Goal: Navigation & Orientation: Find specific page/section

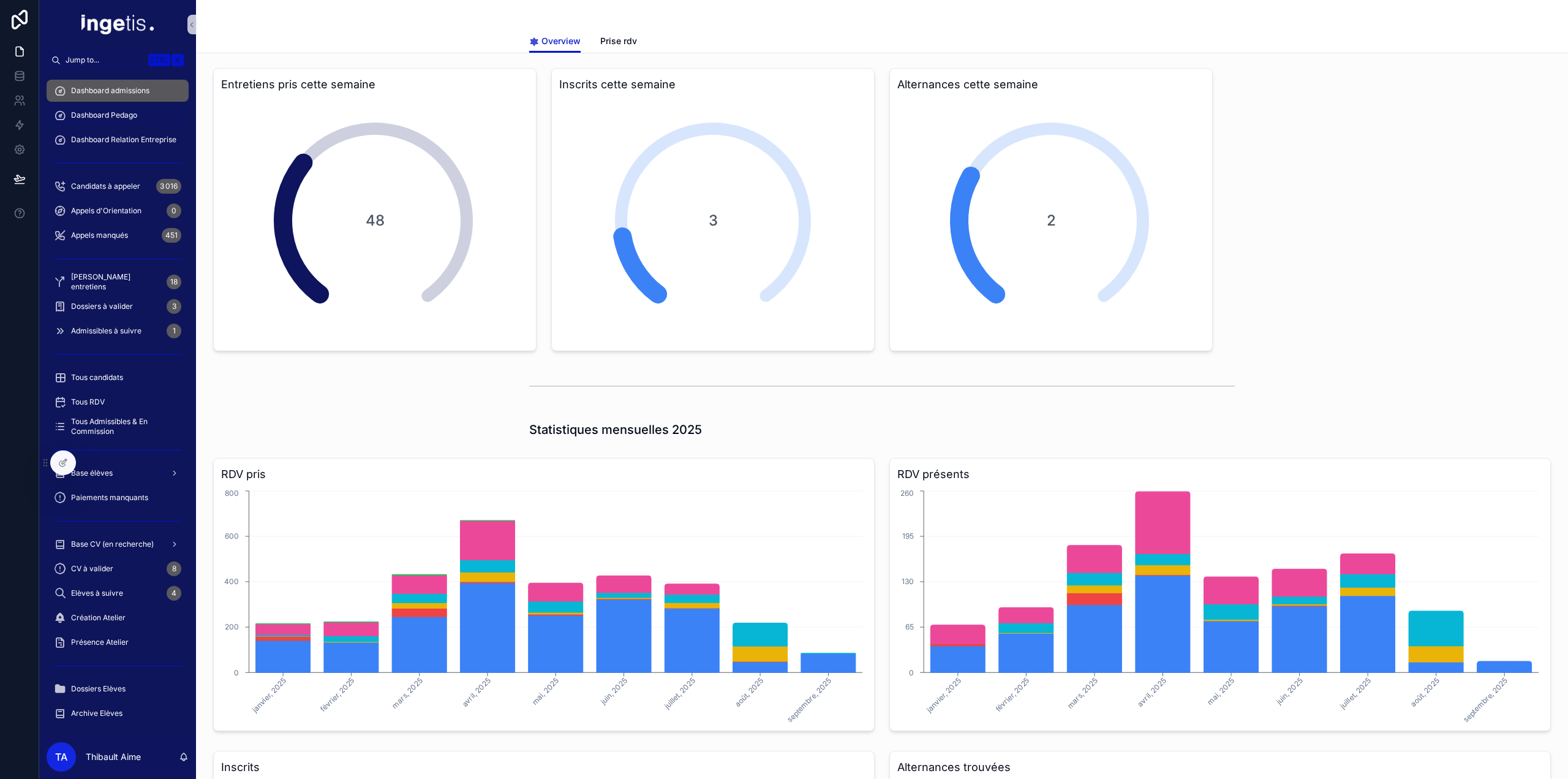
click at [109, 118] on span "Dashboard Pedago" at bounding box center [103, 115] width 66 height 10
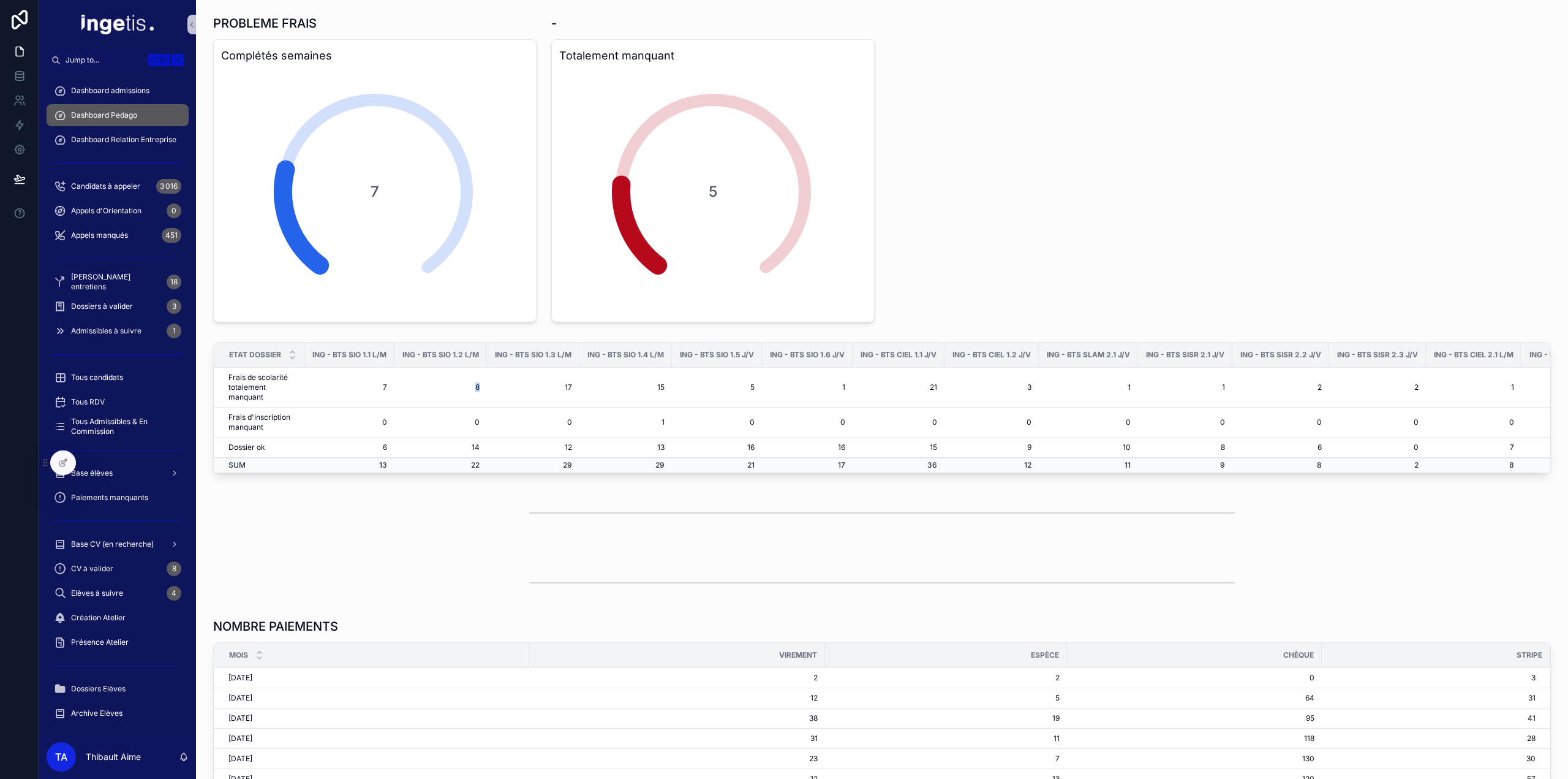
drag, startPoint x: 478, startPoint y: 384, endPoint x: 487, endPoint y: 385, distance: 9.1
click at [487, 385] on tr "Frais de scolarité totalement manquant 7 8 17 15 5 1 21 3 1 1 2 2 1 10 5 4 11 1…" at bounding box center [1328, 387] width 2228 height 40
click at [487, 385] on td "17" at bounding box center [533, 387] width 93 height 40
drag, startPoint x: 487, startPoint y: 385, endPoint x: 391, endPoint y: 378, distance: 96.3
click at [402, 380] on tr "Frais de scolarité totalement manquant 7 8 17 15 5 1 21 3 1 1 2 2 1 10 5 4 11 1…" at bounding box center [1328, 387] width 2228 height 40
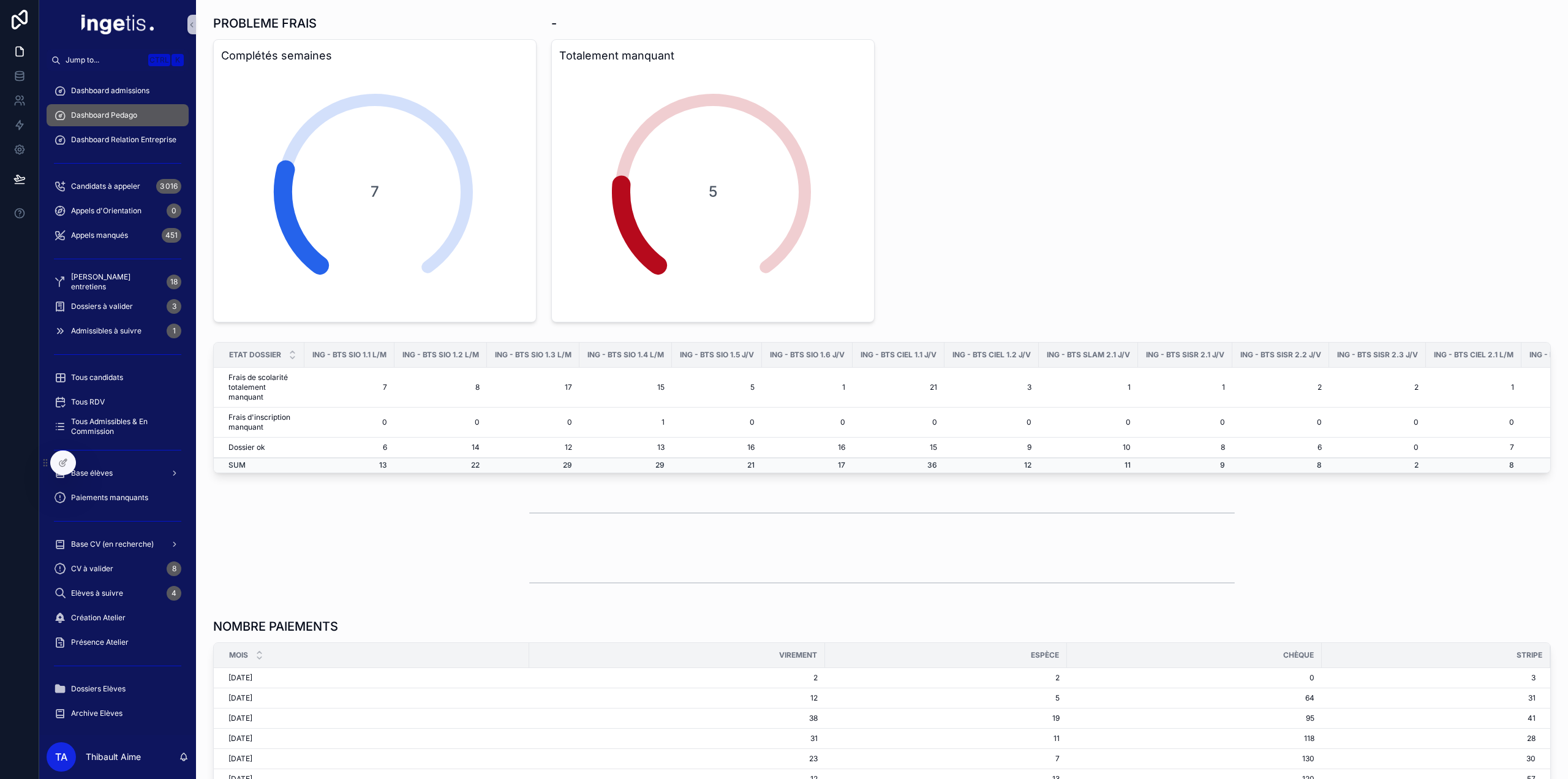
click at [391, 378] on td "7" at bounding box center [349, 387] width 90 height 40
drag, startPoint x: 354, startPoint y: 380, endPoint x: 562, endPoint y: 386, distance: 208.1
click at [562, 386] on tr "Frais de scolarité totalement manquant 7 8 17 15 5 1 21 3 1 1 2 2 1 10 5 4 11 1…" at bounding box center [1328, 387] width 2228 height 40
click at [562, 386] on td "17" at bounding box center [533, 387] width 93 height 40
drag, startPoint x: 589, startPoint y: 387, endPoint x: 368, endPoint y: 385, distance: 221.0
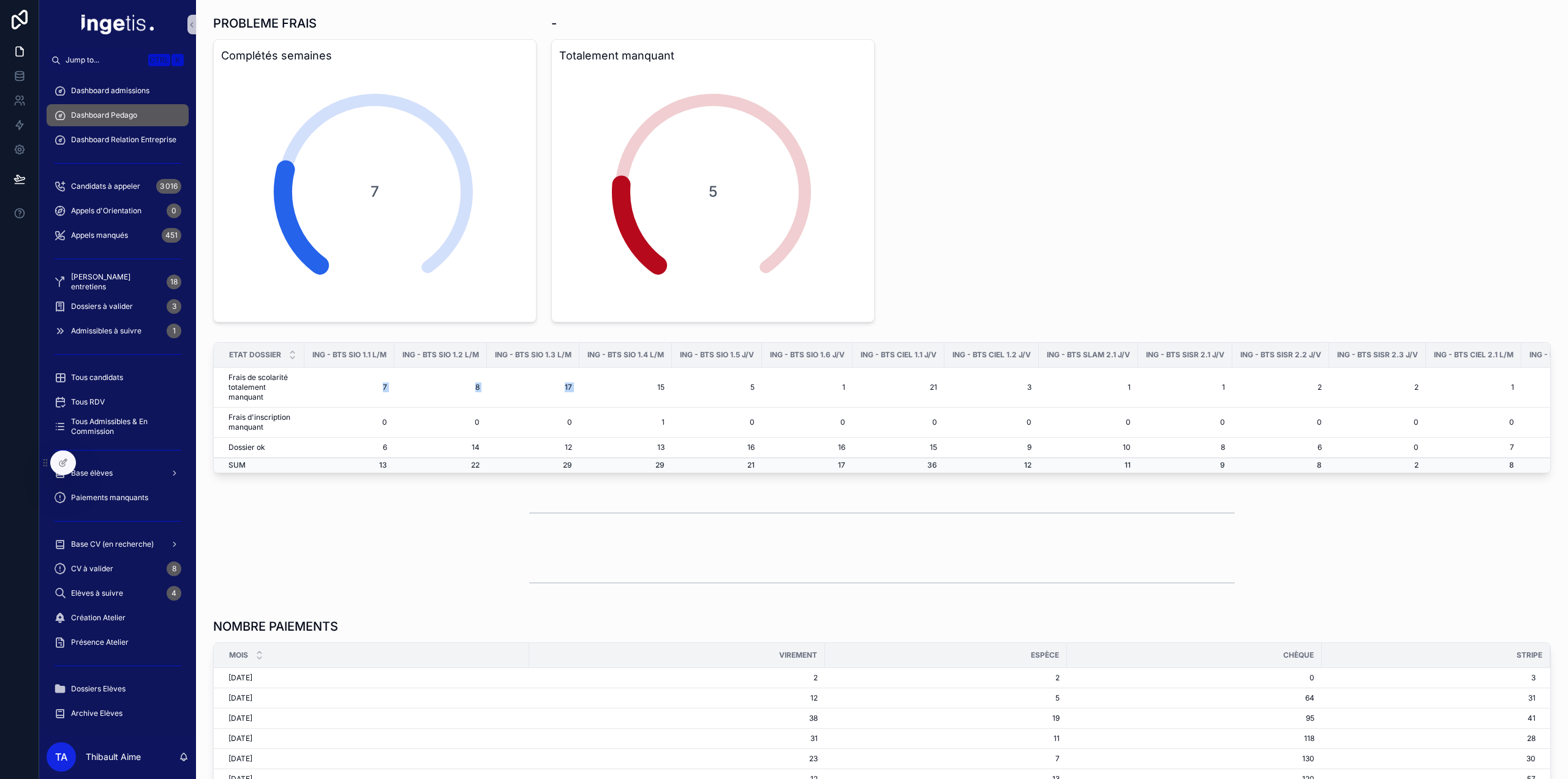
click at [369, 387] on tr "Frais de scolarité totalement manquant 7 8 17 15 5 1 21 3 1 1 2 2 1 10 5 4 11 1…" at bounding box center [1328, 387] width 2228 height 40
click at [368, 385] on td "7" at bounding box center [349, 387] width 90 height 40
drag, startPoint x: 353, startPoint y: 385, endPoint x: 650, endPoint y: 392, distance: 297.1
click at [650, 392] on tr "Frais de scolarité totalement manquant 7 8 17 15 5 1 21 3 1 1 2 2 1 10 5 4 11 1…" at bounding box center [1328, 387] width 2228 height 40
click at [650, 392] on td "15" at bounding box center [626, 387] width 93 height 40
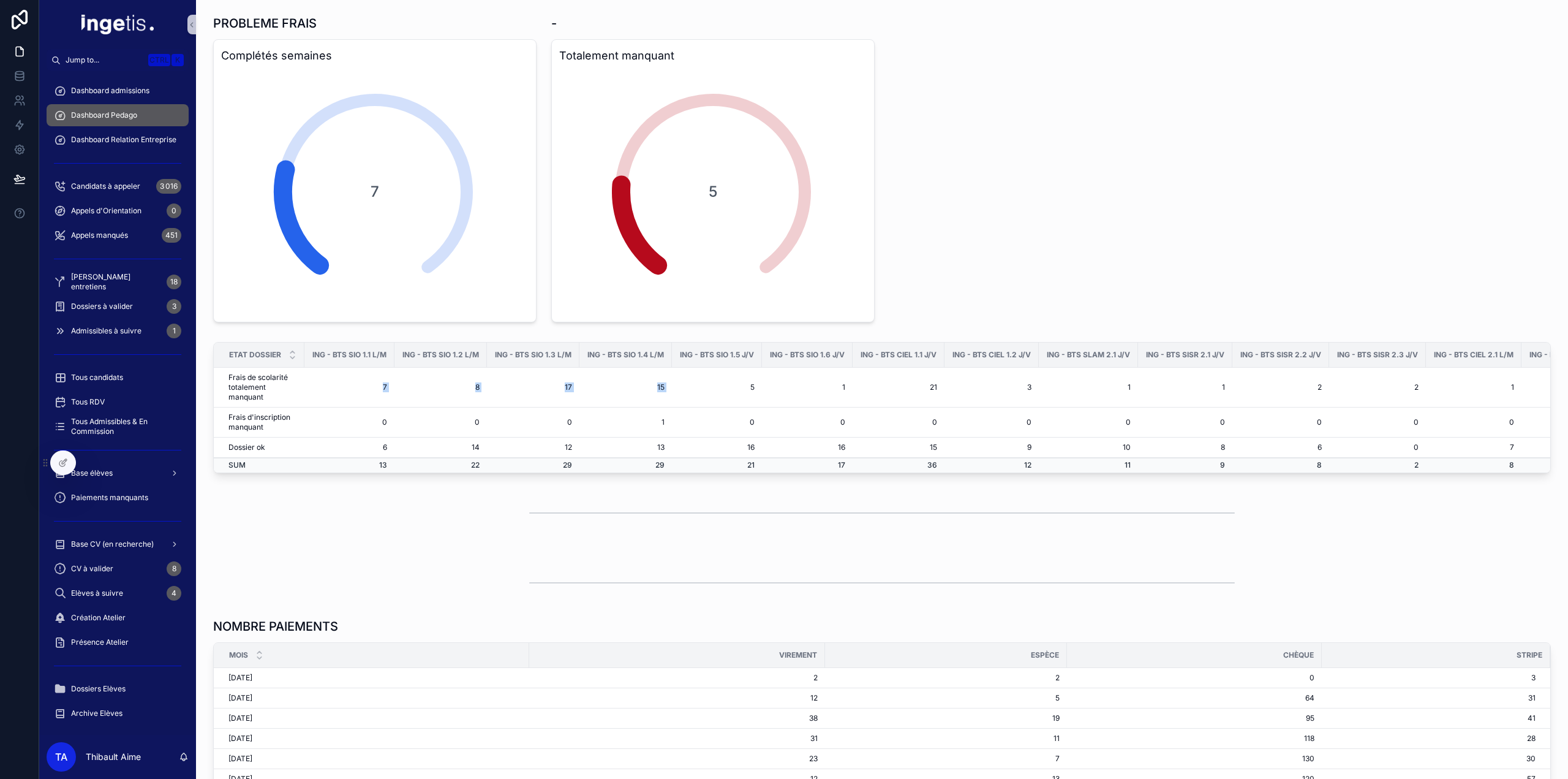
drag, startPoint x: 698, startPoint y: 392, endPoint x: 375, endPoint y: 391, distance: 323.0
click at [375, 391] on tr "Frais de scolarité totalement manquant 7 8 17 15 5 1 21 3 1 1 2 2 1 10 5 4 11 1…" at bounding box center [1328, 387] width 2228 height 40
click at [375, 391] on td "7" at bounding box center [349, 387] width 90 height 40
drag, startPoint x: 370, startPoint y: 387, endPoint x: 823, endPoint y: 411, distance: 453.6
click at [823, 411] on tbody "Frais de scolarité totalement manquant 7 8 17 15 5 1 21 3 1 1 2 2 1 10 5 4 11 1…" at bounding box center [1328, 420] width 2228 height 105
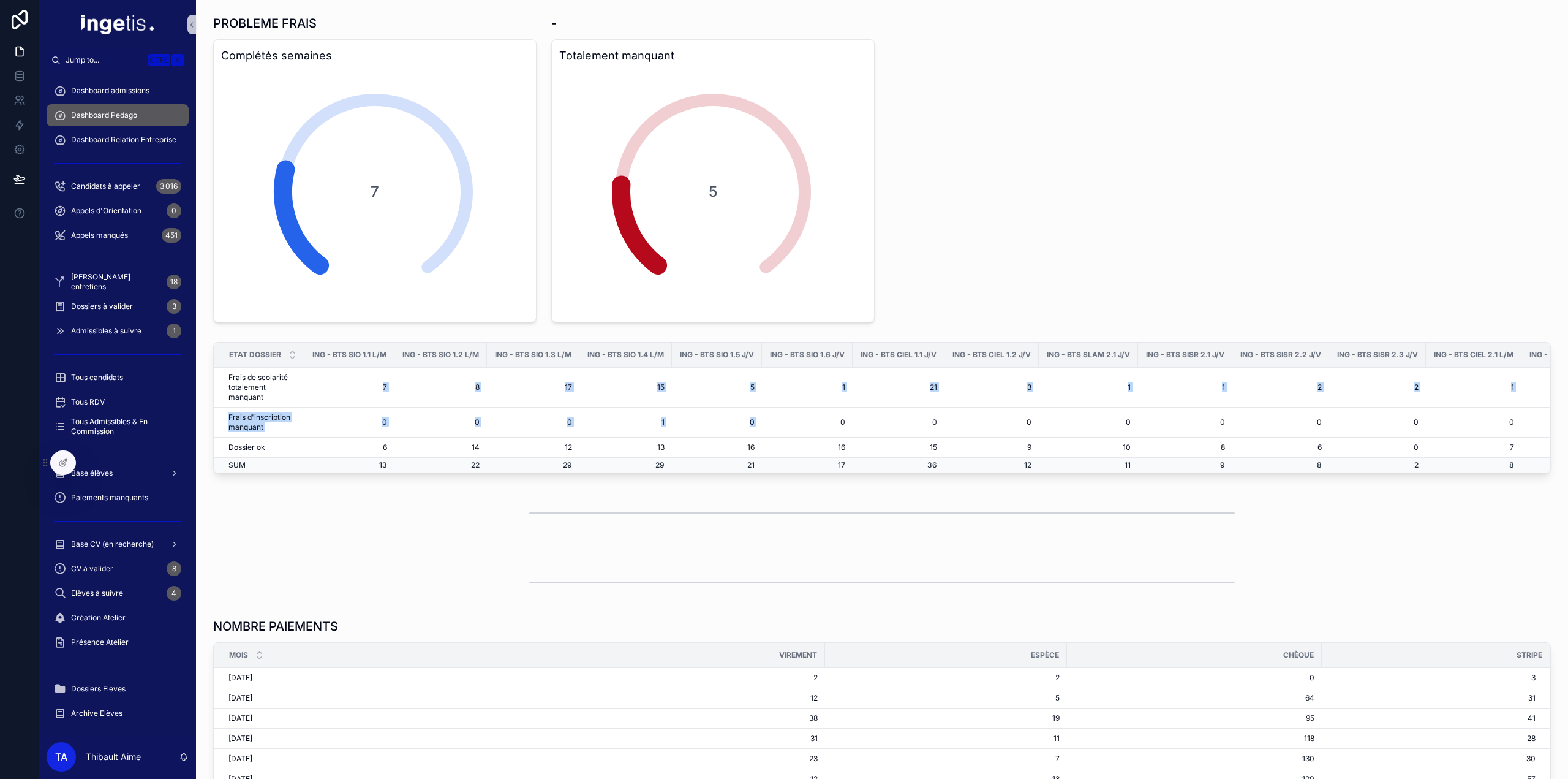
click at [823, 411] on td "0" at bounding box center [806, 422] width 90 height 30
drag, startPoint x: 819, startPoint y: 401, endPoint x: 793, endPoint y: 399, distance: 26.1
click at [793, 399] on td "1" at bounding box center [806, 387] width 90 height 40
click at [924, 392] on td "21" at bounding box center [898, 387] width 92 height 40
click at [940, 392] on td "21" at bounding box center [898, 387] width 92 height 40
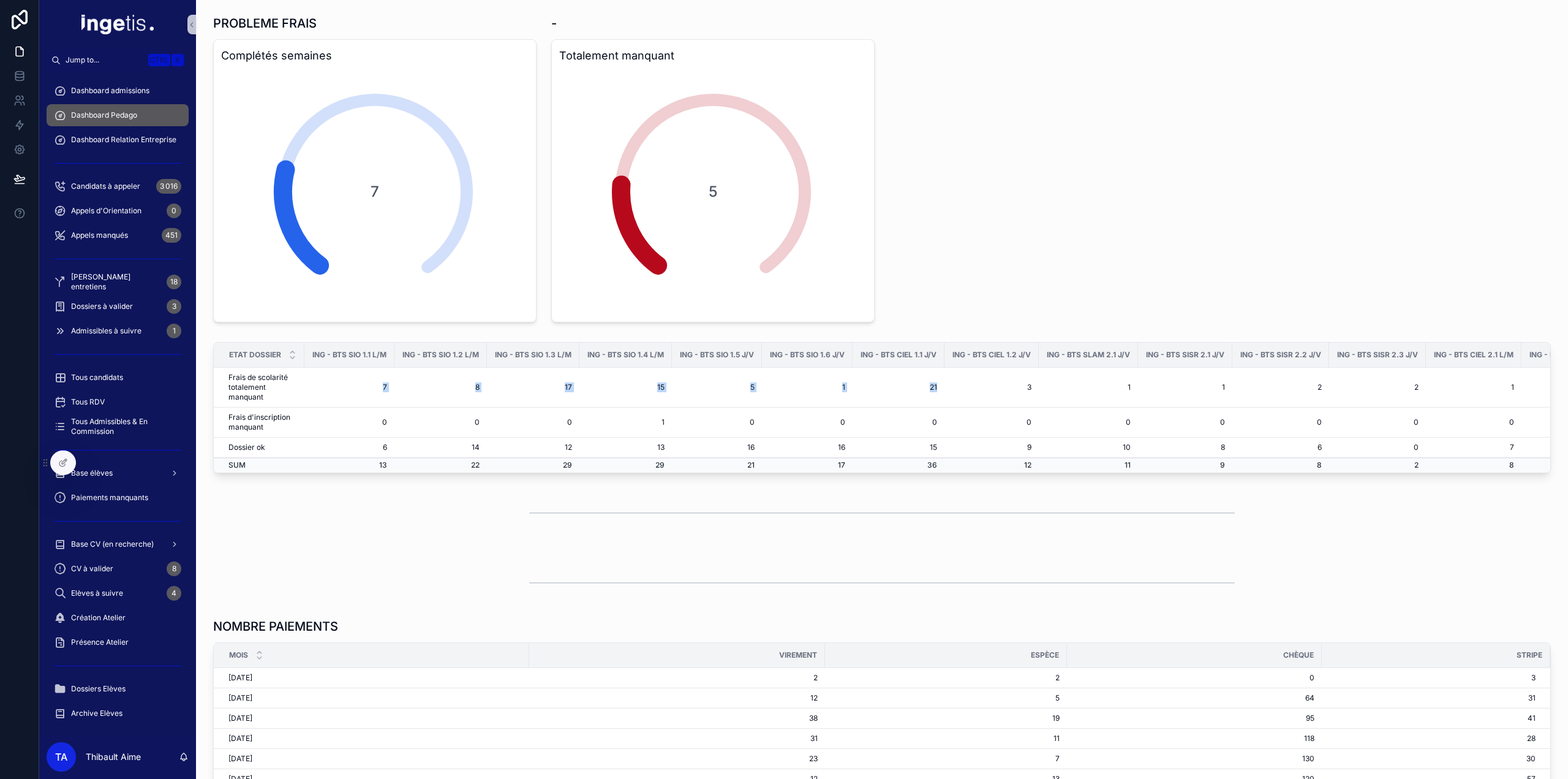
drag, startPoint x: 940, startPoint y: 392, endPoint x: 344, endPoint y: 392, distance: 596.0
click at [344, 392] on tr "Frais de scolarité totalement manquant 7 8 17 15 5 1 21 3 1 1 2 2 1 10 5 4 11 1…" at bounding box center [1328, 387] width 2228 height 40
click at [344, 392] on td "7" at bounding box center [349, 387] width 90 height 40
drag, startPoint x: 344, startPoint y: 392, endPoint x: 932, endPoint y: 388, distance: 588.0
click at [930, 389] on tr "Frais de scolarité totalement manquant 7 8 17 15 5 1 21 3 1 1 2 2 1 10 5 4 11 1…" at bounding box center [1328, 387] width 2228 height 40
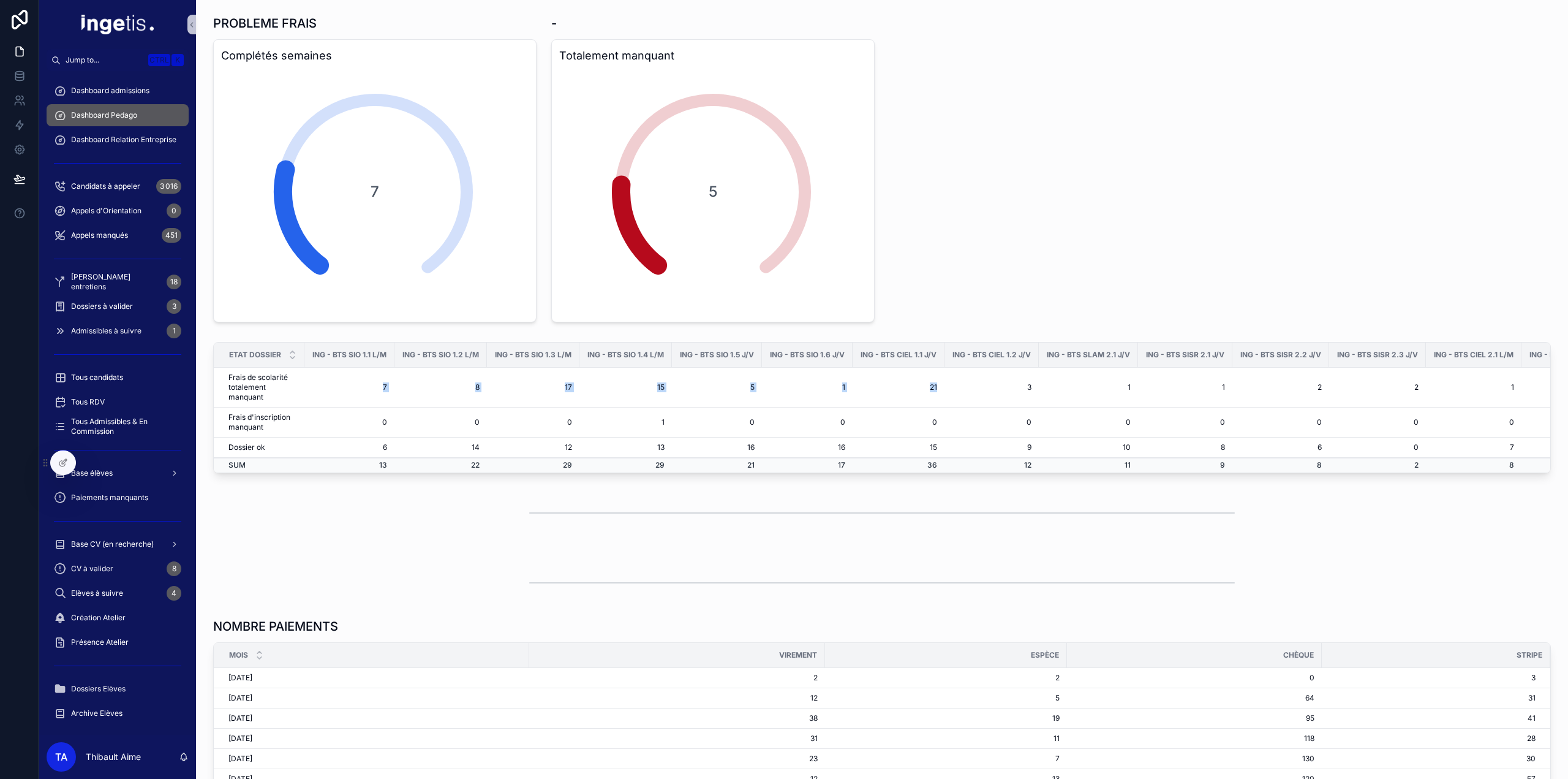
click at [932, 388] on td "21" at bounding box center [898, 387] width 92 height 40
drag, startPoint x: 959, startPoint y: 386, endPoint x: 622, endPoint y: 378, distance: 337.1
click at [637, 378] on tr "Frais de scolarité totalement manquant 7 8 17 15 5 1 21 3 1 1 2 2 1 10 5 4 11 1…" at bounding box center [1328, 387] width 2228 height 40
click at [622, 378] on td "15" at bounding box center [626, 387] width 93 height 40
drag, startPoint x: 501, startPoint y: 378, endPoint x: 380, endPoint y: 374, distance: 121.1
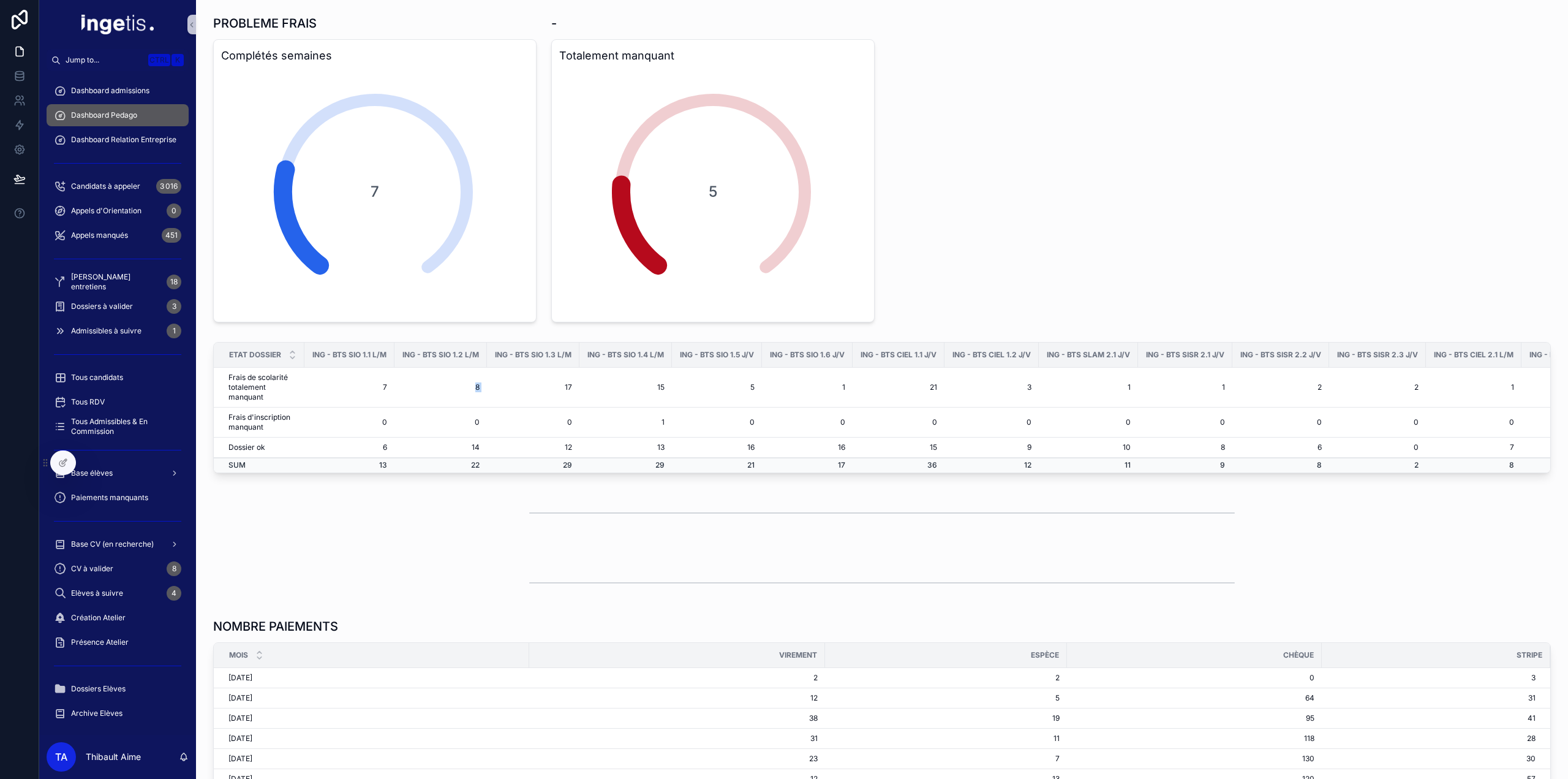
click at [388, 374] on tr "Frais de scolarité totalement manquant 7 8 17 15 5 1 21 3 1 1 2 2 1 10 5 4 11 1…" at bounding box center [1328, 387] width 2228 height 40
click at [380, 374] on td "7" at bounding box center [349, 387] width 90 height 40
drag, startPoint x: 349, startPoint y: 384, endPoint x: 461, endPoint y: 387, distance: 112.0
click at [461, 387] on tr "Frais de scolarité totalement manquant 7 8 17 15 5 1 21 3 1 1 2 2 1 10 5 4 11 1…" at bounding box center [1328, 387] width 2228 height 40
click at [461, 387] on td "8" at bounding box center [441, 387] width 93 height 40
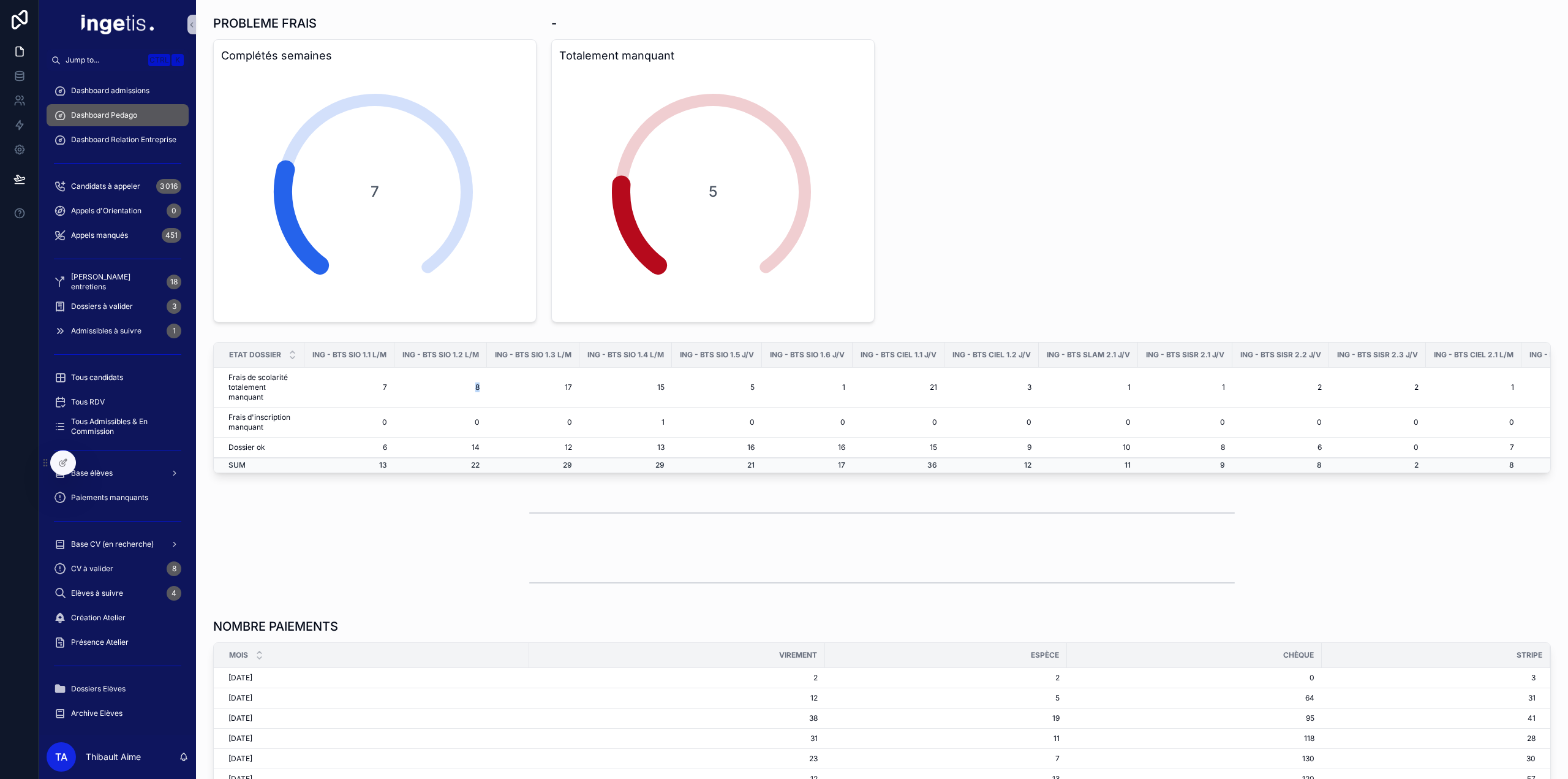
click at [461, 387] on td "8" at bounding box center [441, 387] width 93 height 40
click at [444, 387] on td "8" at bounding box center [441, 387] width 93 height 40
drag, startPoint x: 444, startPoint y: 387, endPoint x: 517, endPoint y: 387, distance: 73.0
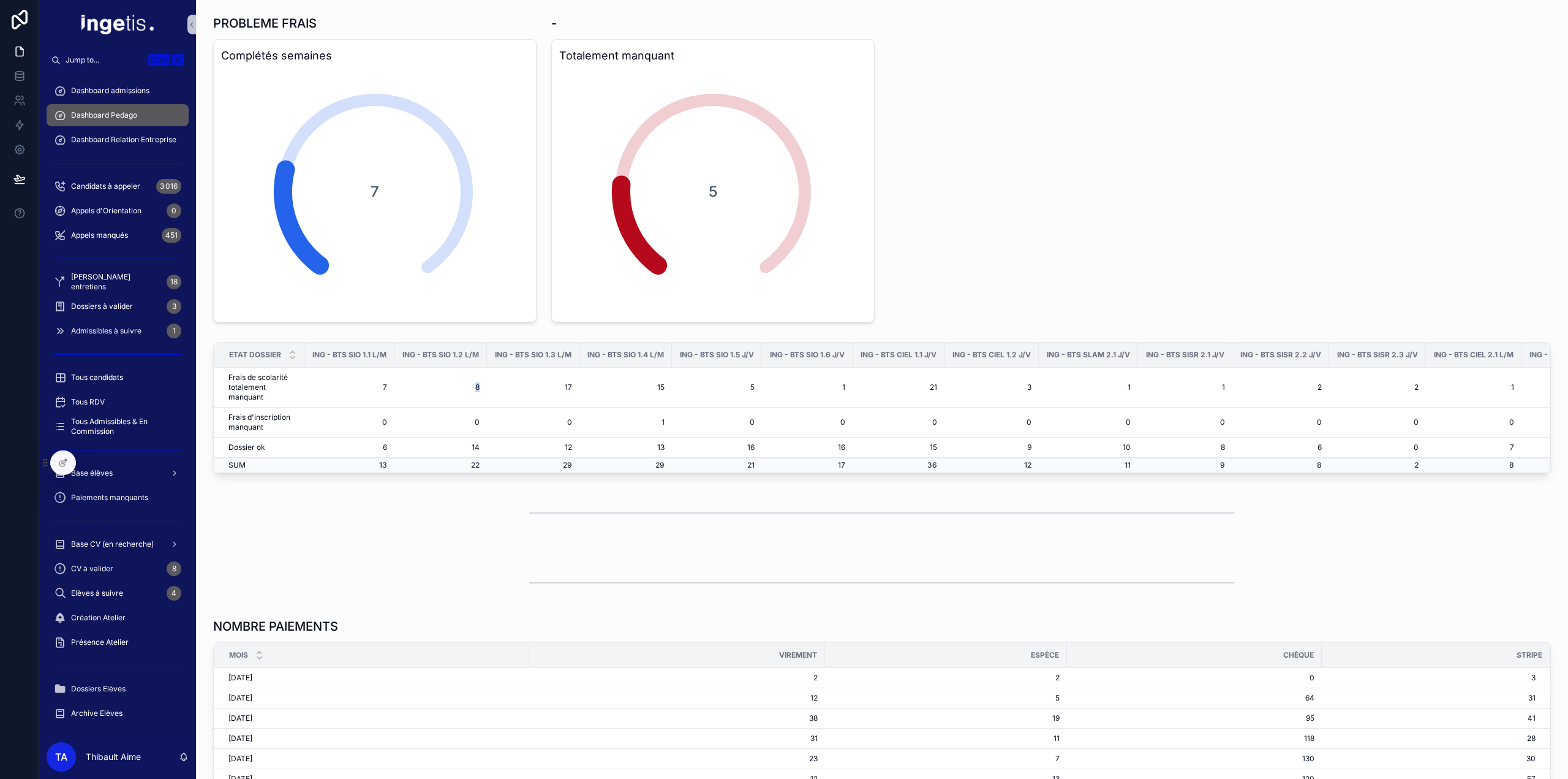
click at [517, 387] on tr "Frais de scolarité totalement manquant 7 8 17 15 5 1 21 3 1 1 2 2 1 10 5 4 11 1…" at bounding box center [1328, 387] width 2228 height 40
click at [517, 387] on td "17" at bounding box center [533, 387] width 93 height 40
drag, startPoint x: 368, startPoint y: 387, endPoint x: 491, endPoint y: 387, distance: 123.0
click at [491, 387] on tr "Frais de scolarité totalement manquant 7 8 17 15 5 1 21 3 1 1 2 2 1 10 5 4 11 1…" at bounding box center [1328, 387] width 2228 height 40
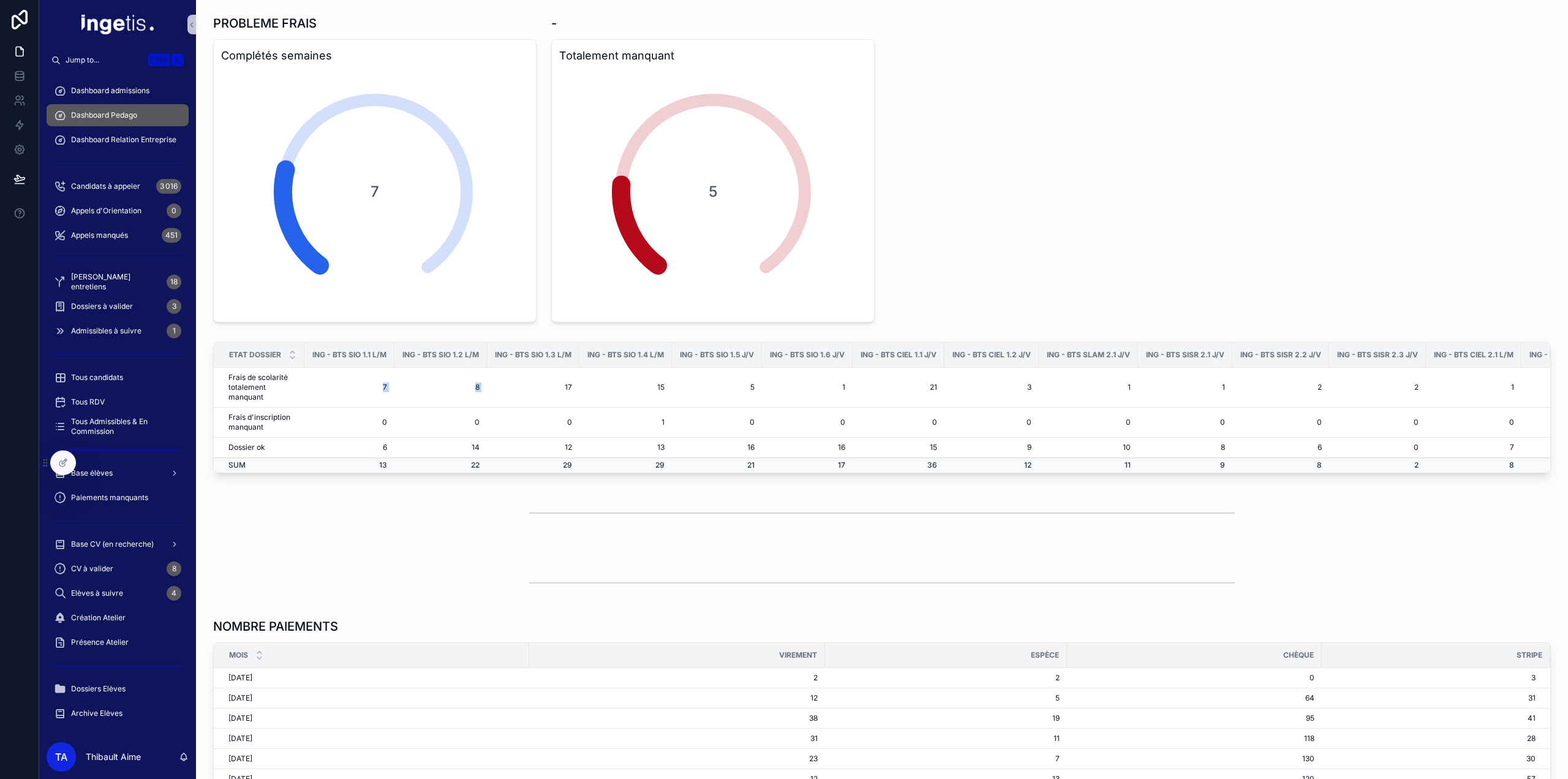
click at [491, 387] on td "17" at bounding box center [533, 387] width 93 height 40
click at [491, 387] on td "17" at bounding box center [533, 387] width 93 height 40
click at [482, 387] on td "8" at bounding box center [441, 387] width 93 height 40
click at [103, 475] on span "Base élèves" at bounding box center [91, 473] width 41 height 10
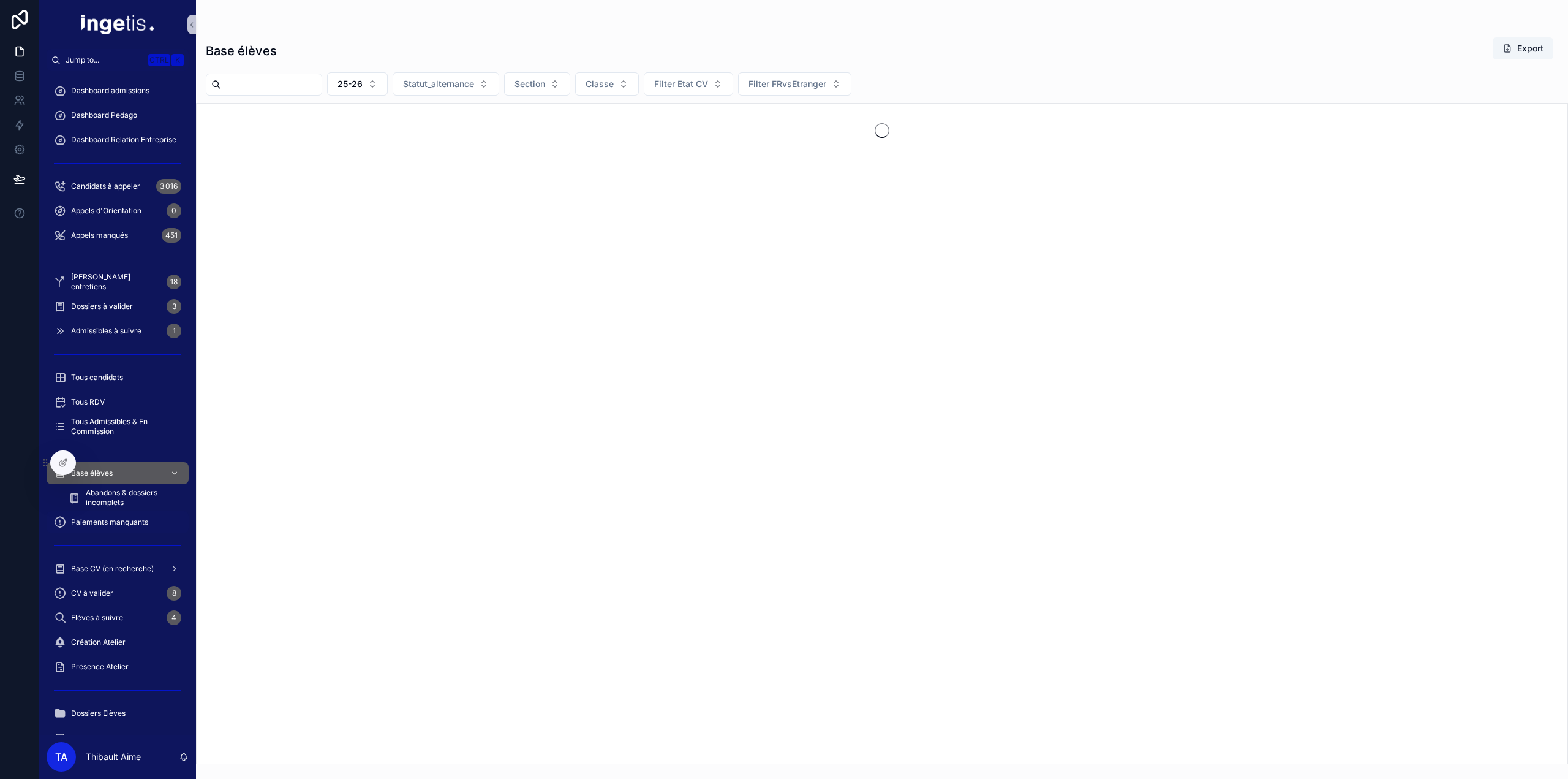
click at [123, 532] on div "Paiements manquants" at bounding box center [117, 522] width 128 height 20
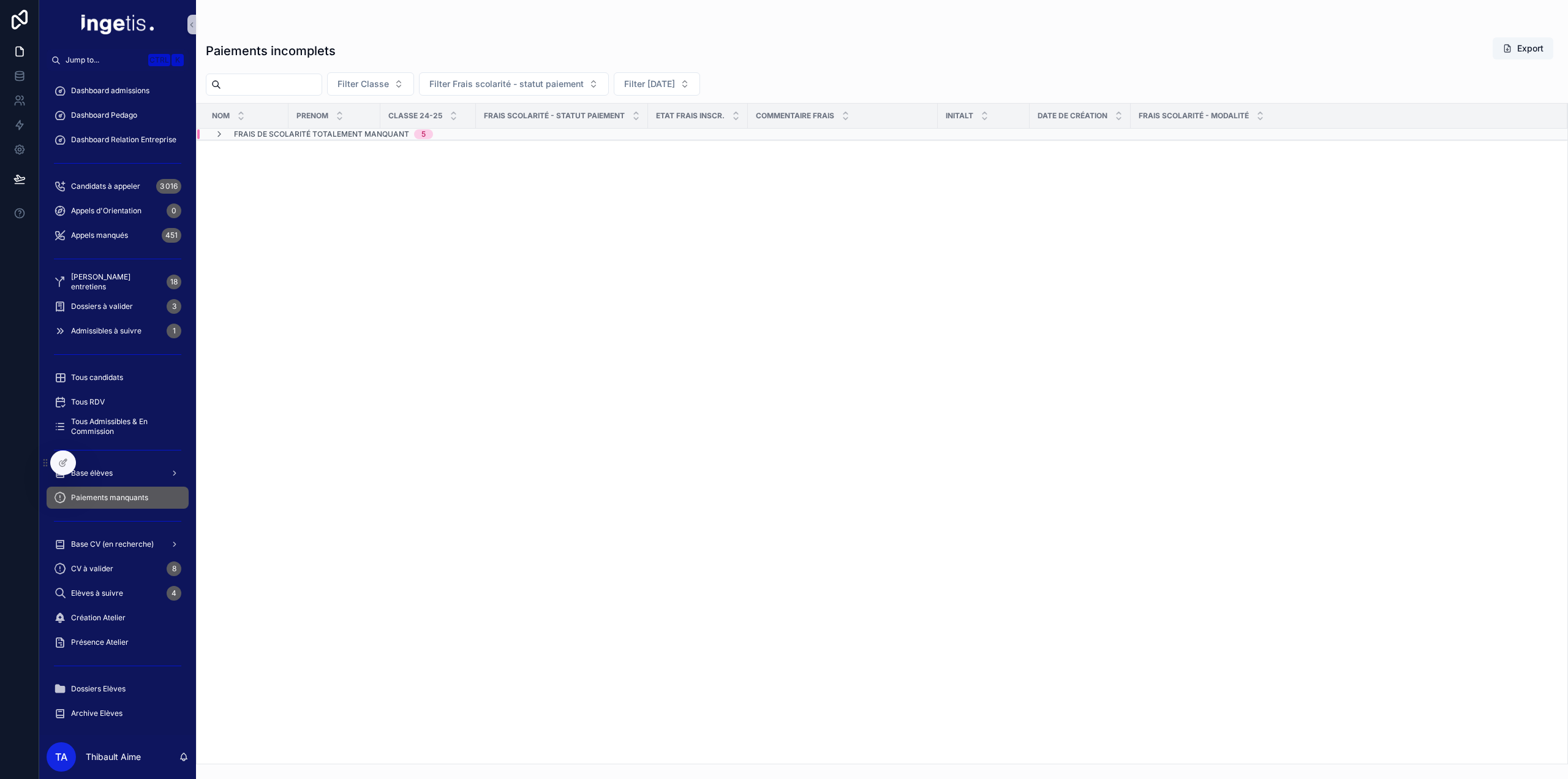
click at [364, 135] on span "Frais de scolarité totalement manquant" at bounding box center [321, 134] width 175 height 10
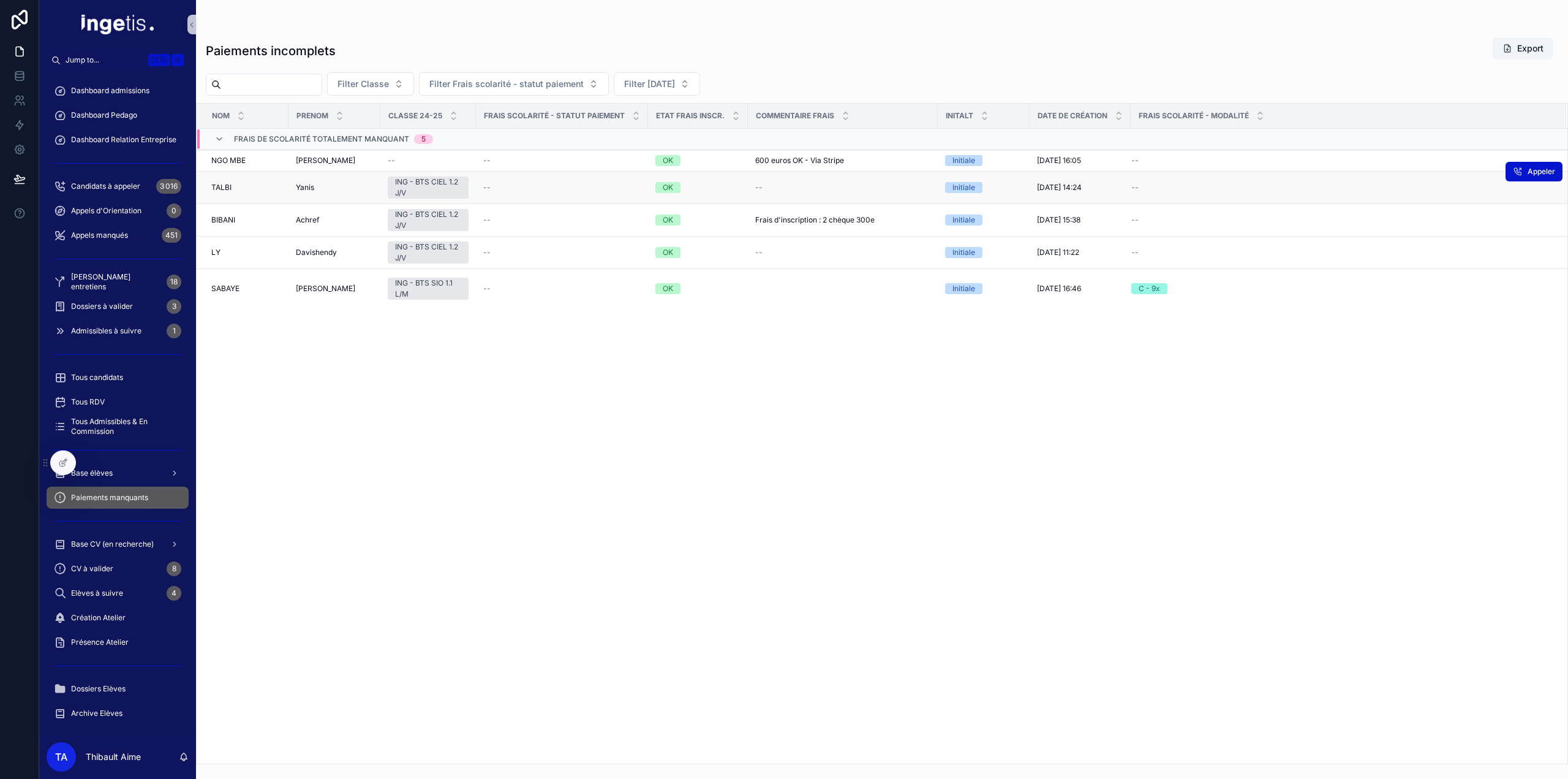
click at [439, 184] on div "ING - BTS CIEL 1.2 J/V" at bounding box center [427, 187] width 66 height 22
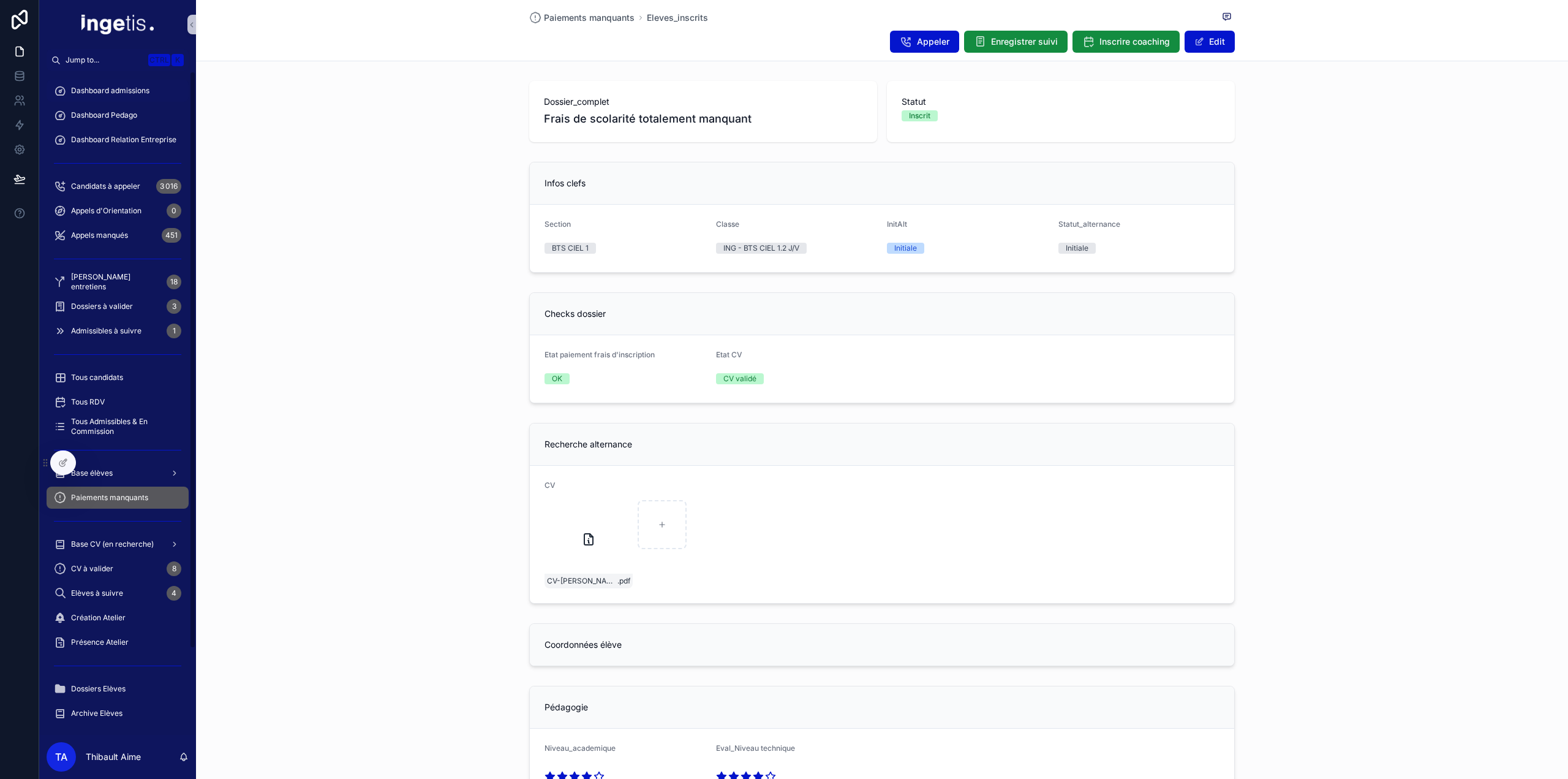
click at [123, 89] on span "Dashboard admissions" at bounding box center [110, 90] width 78 height 10
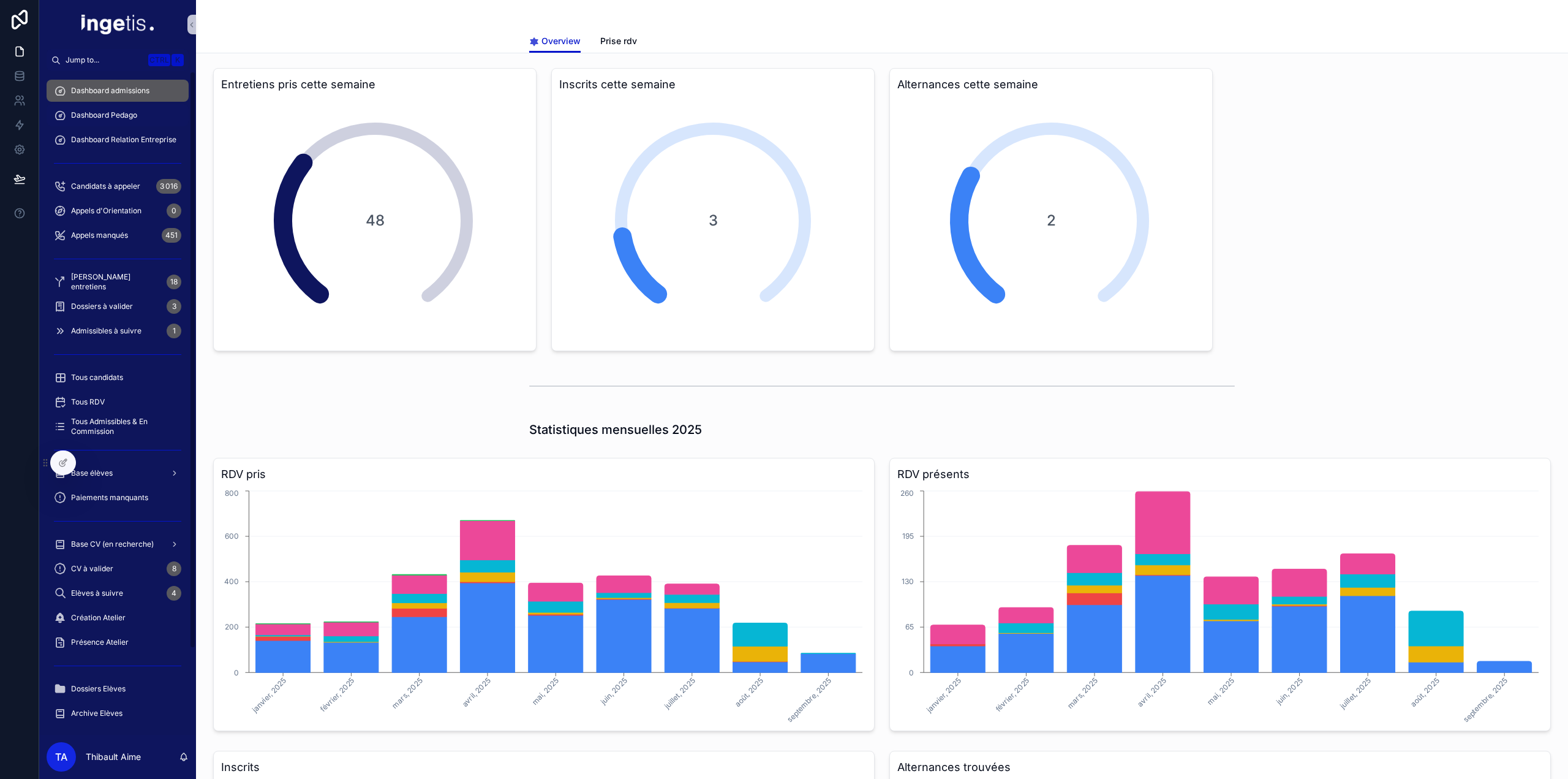
click at [148, 111] on div "Dashboard Pedago" at bounding box center [117, 115] width 128 height 20
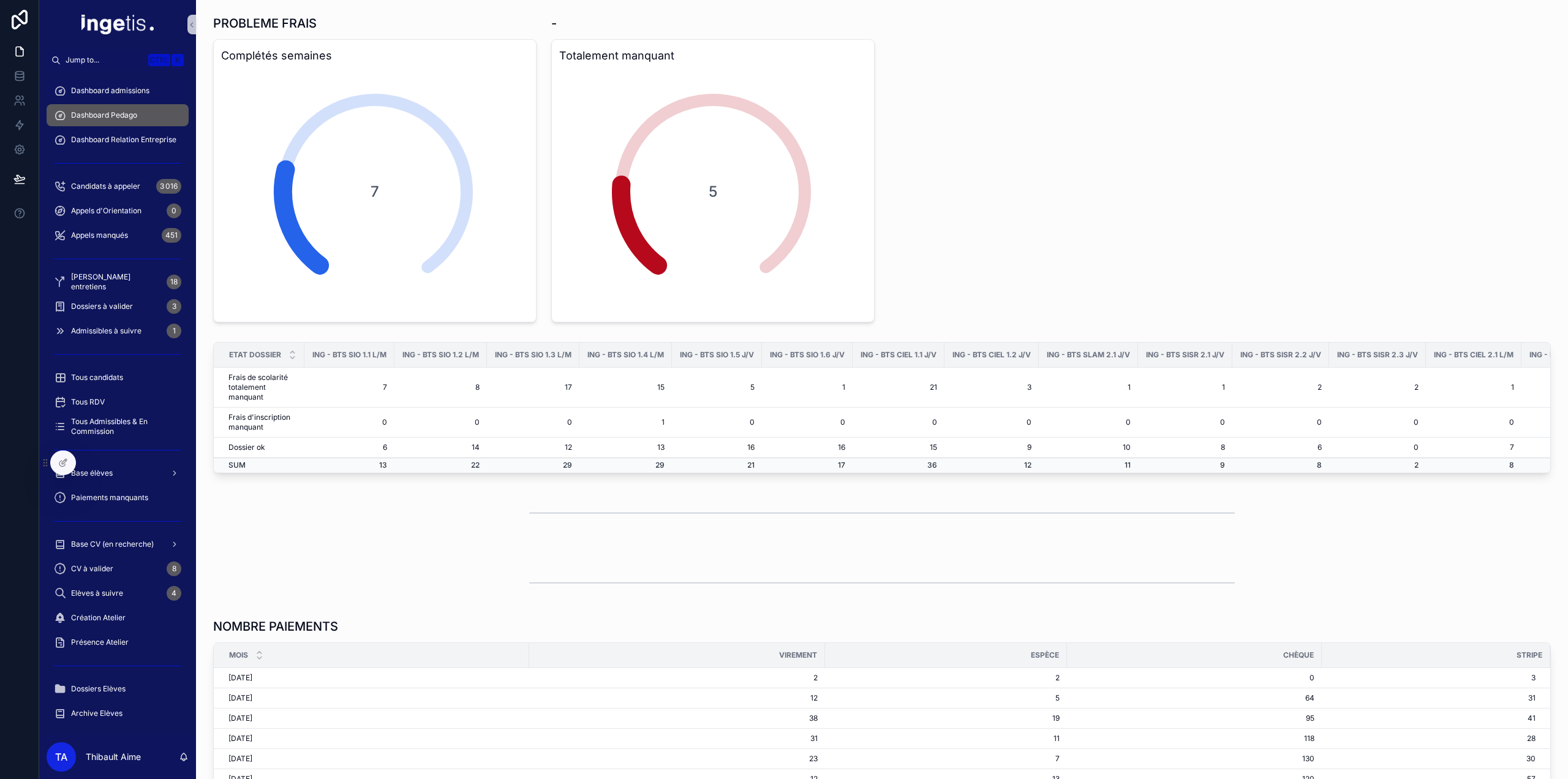
click at [138, 91] on span "Dashboard admissions" at bounding box center [110, 90] width 78 height 10
click at [132, 140] on span "Dashboard Relation Entreprise" at bounding box center [123, 140] width 105 height 10
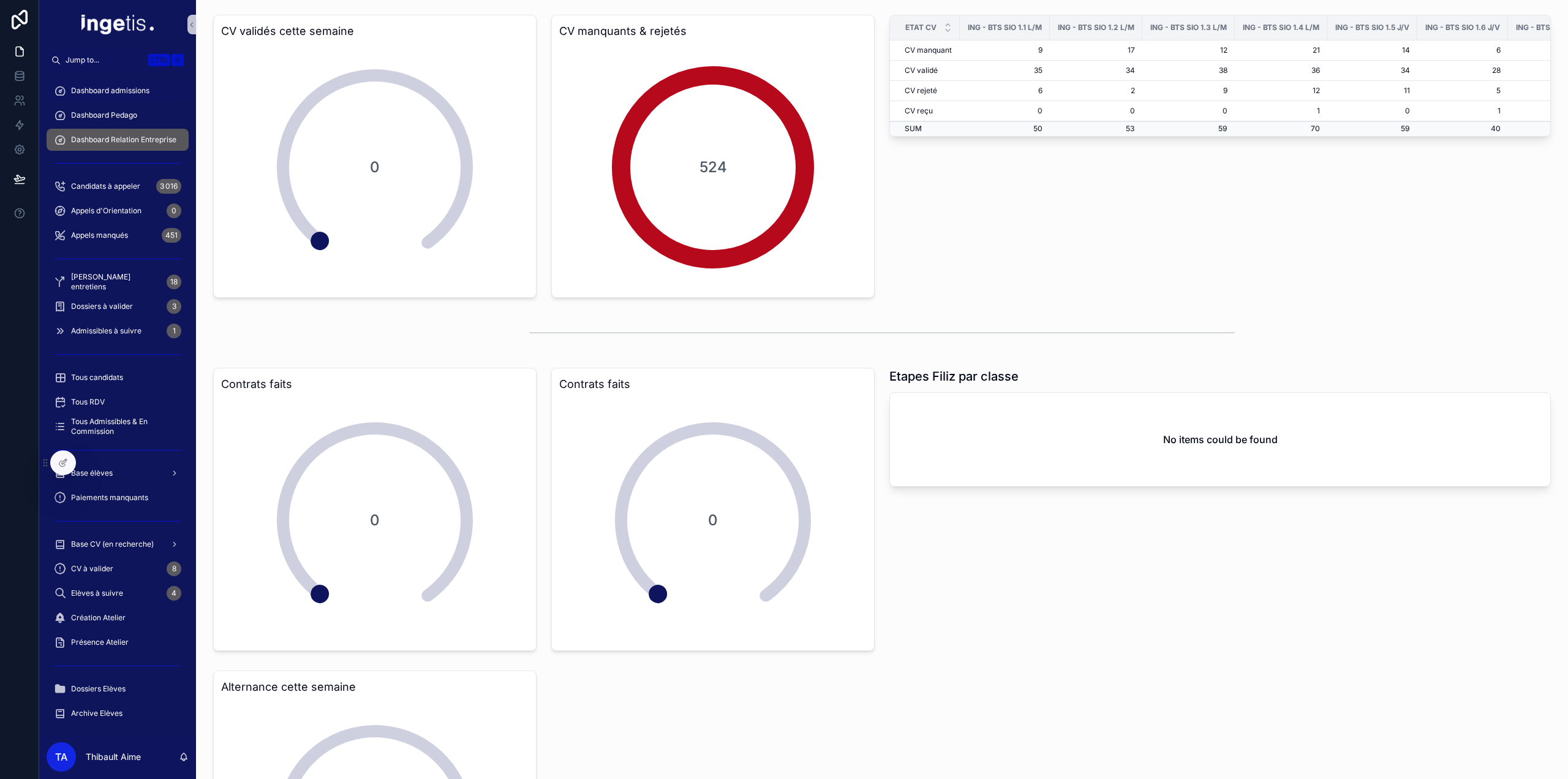
click at [120, 94] on span "Dashboard admissions" at bounding box center [110, 90] width 78 height 10
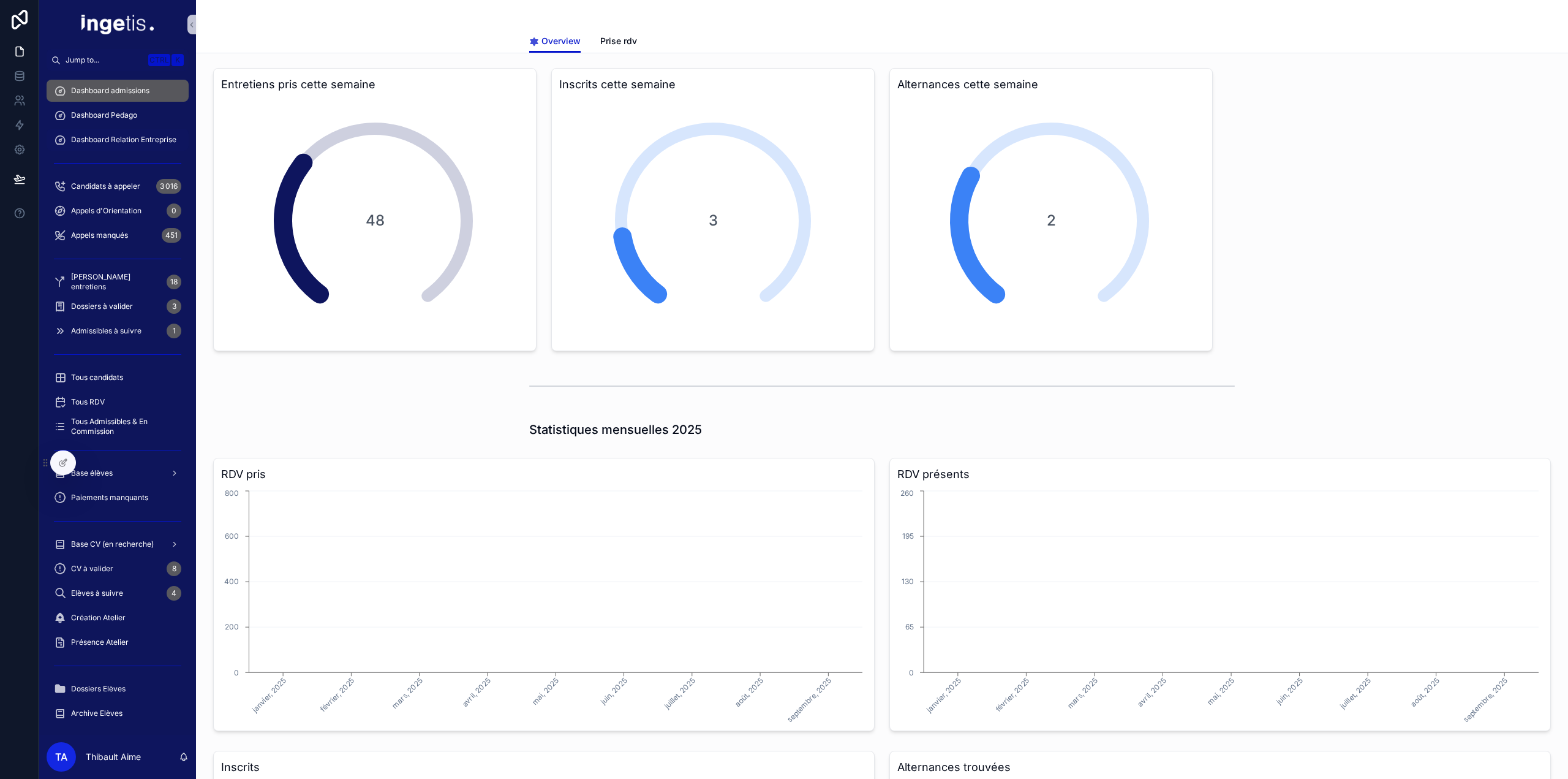
click at [133, 137] on span "Dashboard Relation Entreprise" at bounding box center [123, 140] width 105 height 10
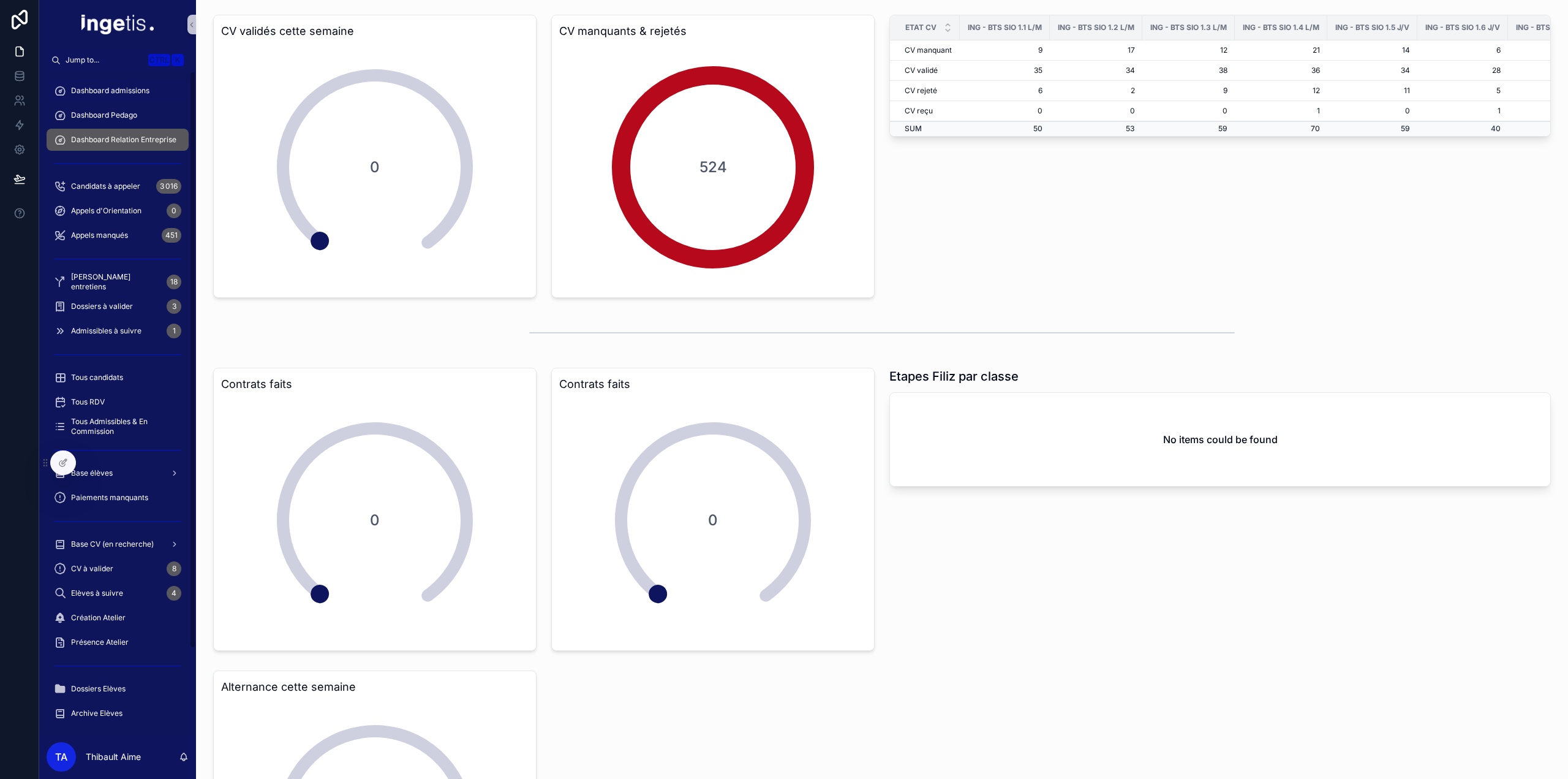
click at [130, 94] on span "Dashboard admissions" at bounding box center [110, 90] width 78 height 10
